Goal: Navigation & Orientation: Find specific page/section

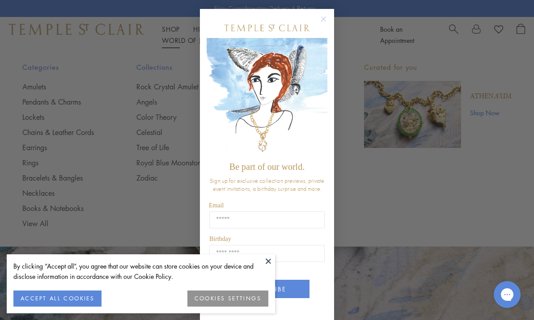
click at [324, 23] on circle "Close dialog" at bounding box center [323, 19] width 11 height 11
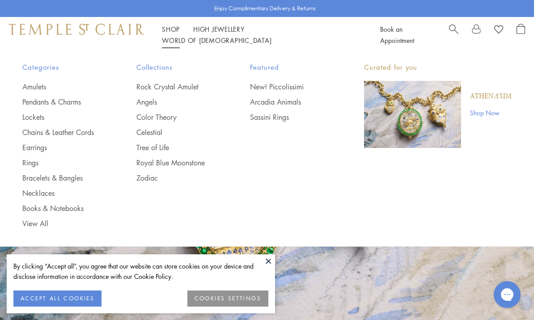
click at [171, 34] on link "Shop Shop" at bounding box center [171, 29] width 18 height 9
click at [52, 196] on link "Necklaces" at bounding box center [61, 193] width 78 height 10
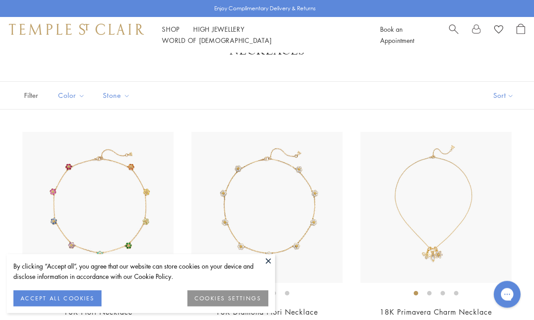
scroll to position [32, 0]
click at [170, 34] on link "Shop Shop" at bounding box center [171, 29] width 18 height 9
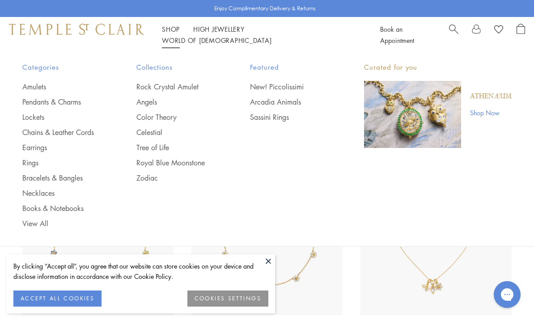
click at [77, 136] on link "Chains & Leather Cords" at bounding box center [61, 132] width 78 height 10
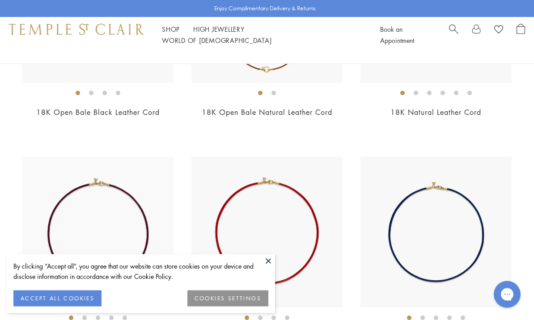
scroll to position [1367, 0]
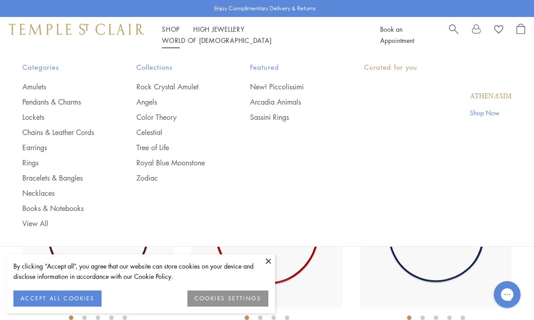
click at [175, 34] on link "Shop Shop" at bounding box center [171, 29] width 18 height 9
